Goal: Transaction & Acquisition: Purchase product/service

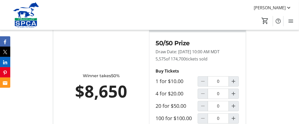
scroll to position [308, 0]
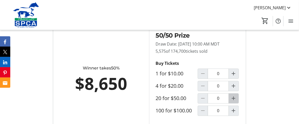
click at [235, 101] on mat-icon "Increment by one" at bounding box center [233, 98] width 6 height 6
type input "1"
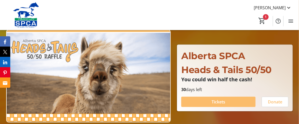
scroll to position [34, 0]
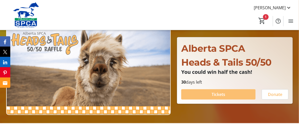
click at [220, 93] on span "Tickets" at bounding box center [218, 94] width 14 height 6
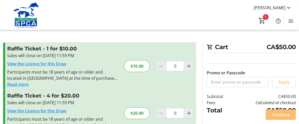
type input "1"
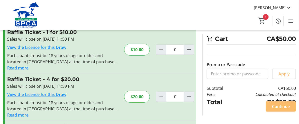
scroll to position [9, 0]
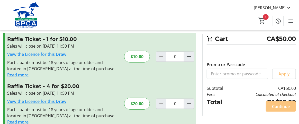
click at [280, 106] on span "Continue" at bounding box center [281, 106] width 18 height 6
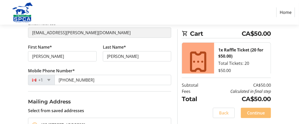
scroll to position [102, 0]
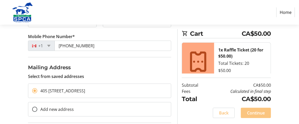
click at [254, 111] on span "Continue" at bounding box center [256, 112] width 18 height 6
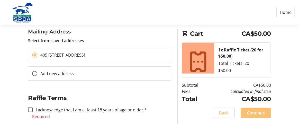
scroll to position [138, 0]
click at [30, 107] on input "I acknowledge that I am at least 18 years of age or older.*" at bounding box center [30, 109] width 5 height 5
checkbox input "true"
click at [255, 111] on span "Continue" at bounding box center [256, 112] width 18 height 6
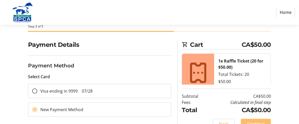
scroll to position [34, 0]
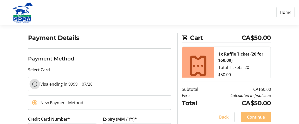
click at [34, 83] on input "Visa ending in 9999 07/28" at bounding box center [34, 83] width 5 height 5
radio input "true"
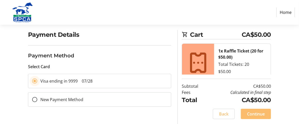
scroll to position [38, 0]
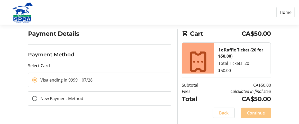
click at [259, 110] on span "Continue" at bounding box center [256, 113] width 18 height 6
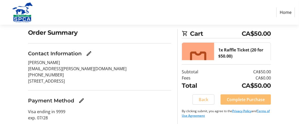
scroll to position [42, 0]
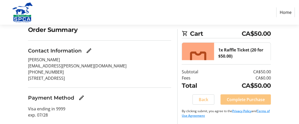
click at [243, 99] on span "Complete Purchase" at bounding box center [245, 99] width 38 height 6
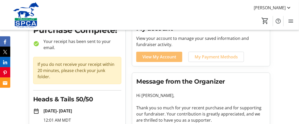
scroll to position [34, 0]
